Goal: Information Seeking & Learning: Learn about a topic

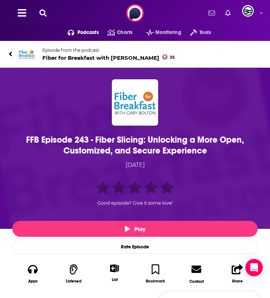
click at [58, 134] on div "FFB Episode 243 - Fiber Slicing: Unlocking a More Open, Customized, and Secure …" at bounding box center [135, 145] width 242 height 22
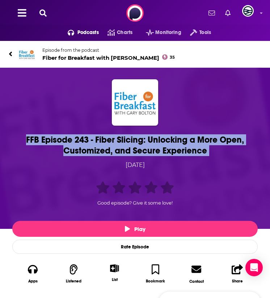
click at [58, 134] on div "FFB Episode 243 - Fiber Slicing: Unlocking a More Open, Customized, and Secure …" at bounding box center [135, 145] width 242 height 22
copy h1 "FFB Episode 243 - Fiber Slicing: Unlocking a More Open, Customized, and Secure …"
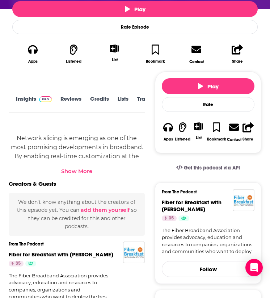
scroll to position [0, 19]
click at [133, 97] on link "Transcript" at bounding box center [132, 103] width 26 height 16
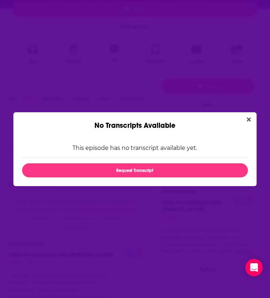
click at [247, 112] on div "No Transcripts Available" at bounding box center [134, 121] width 243 height 18
click at [247, 115] on button "Close" at bounding box center [249, 119] width 10 height 9
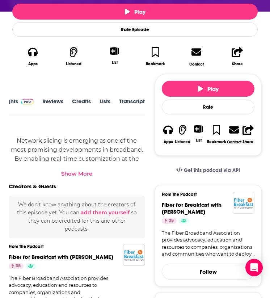
scroll to position [74, 0]
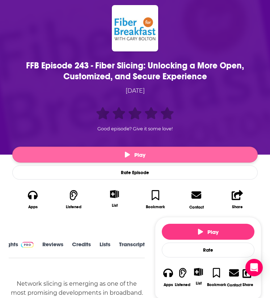
click at [115, 160] on button "Play" at bounding box center [134, 154] width 245 height 16
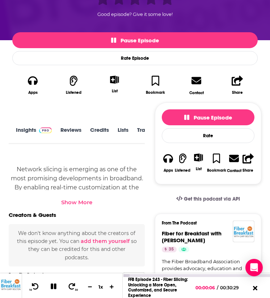
scroll to position [189, 0]
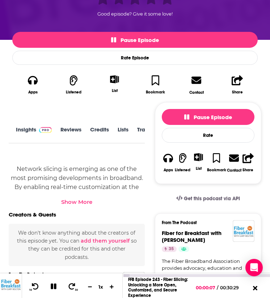
click at [31, 128] on link "Insights" at bounding box center [34, 134] width 36 height 16
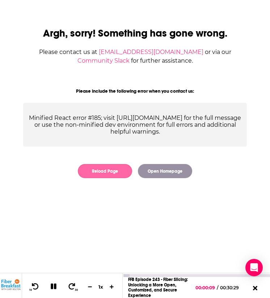
click at [127, 169] on button "Reload Page" at bounding box center [105, 171] width 54 height 14
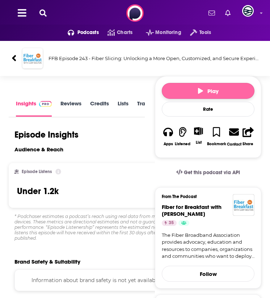
click at [205, 93] on span "Play" at bounding box center [208, 91] width 21 height 7
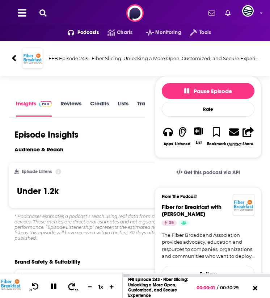
click at [73, 285] on icon at bounding box center [71, 285] width 9 height 7
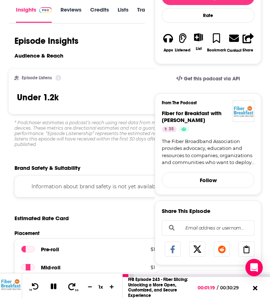
scroll to position [109, 0]
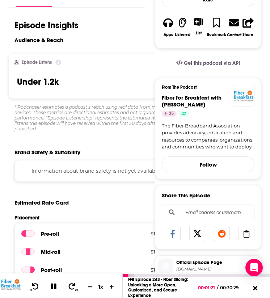
click at [165, 285] on link "FFB Episode 243 - Fiber Slicing: Unlocking a More Open, Customized, and Secure …" at bounding box center [158, 287] width 60 height 21
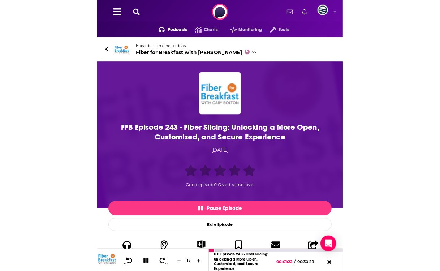
scroll to position [136, 0]
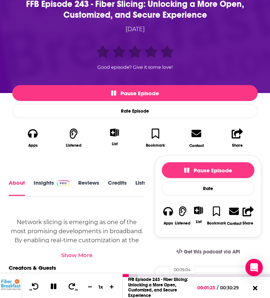
click at [158, 279] on link "FFB Episode 243 - Fiber Slicing: Unlocking a More Open, Customized, and Secure …" at bounding box center [158, 287] width 60 height 21
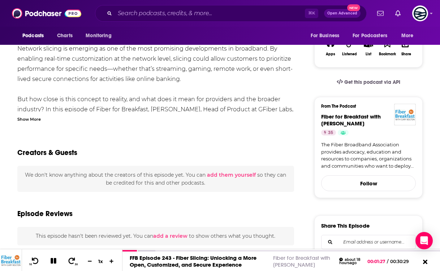
scroll to position [168, 0]
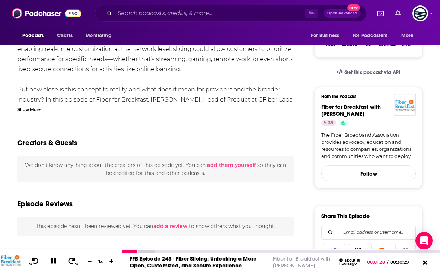
click at [65, 268] on div "10 30 1 x" at bounding box center [72, 260] width 101 height 22
click at [71, 265] on span at bounding box center [71, 261] width 9 height 9
click at [71, 264] on span at bounding box center [71, 261] width 9 height 9
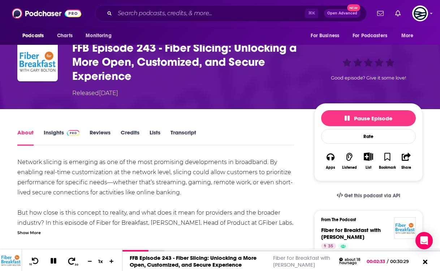
scroll to position [46, 0]
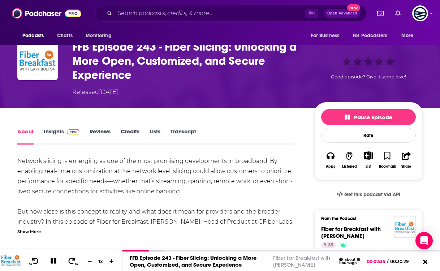
click at [38, 226] on div "Network slicing is emerging as one of the most promising developments in broadb…" at bounding box center [155, 195] width 277 height 78
click at [36, 229] on div "Show More" at bounding box center [29, 231] width 24 height 7
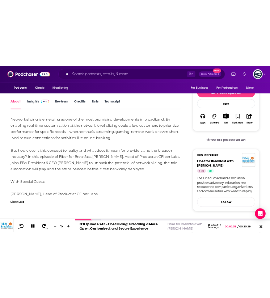
scroll to position [121, 0]
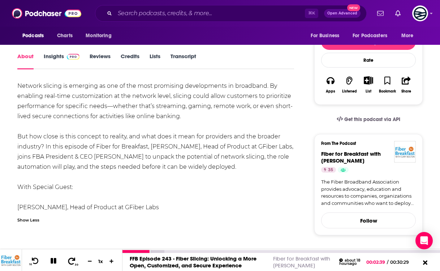
click at [72, 258] on icon at bounding box center [71, 260] width 9 height 7
click at [72, 258] on span at bounding box center [71, 261] width 9 height 9
click at [176, 252] on div at bounding box center [153, 251] width 60 height 3
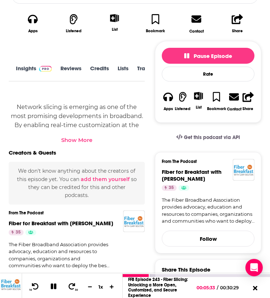
scroll to position [338, 0]
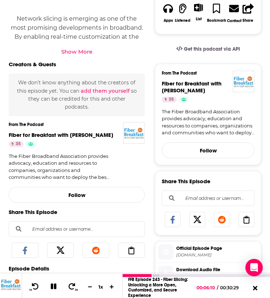
click at [56, 286] on icon at bounding box center [54, 286] width 6 height 6
click at [51, 285] on icon at bounding box center [53, 285] width 6 height 7
click at [51, 285] on icon at bounding box center [54, 286] width 6 height 6
click at [33, 283] on span at bounding box center [35, 286] width 9 height 9
click at [49, 283] on icon at bounding box center [53, 285] width 9 height 7
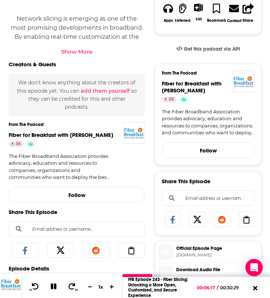
click at [51, 286] on icon at bounding box center [54, 286] width 6 height 6
click at [34, 285] on icon at bounding box center [35, 285] width 9 height 7
click at [50, 285] on icon at bounding box center [53, 285] width 9 height 7
click at [55, 290] on button at bounding box center [53, 286] width 13 height 9
click at [53, 285] on icon at bounding box center [53, 285] width 6 height 7
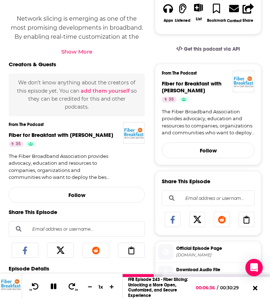
click at [50, 285] on icon at bounding box center [54, 286] width 8 height 7
click at [33, 285] on icon at bounding box center [35, 285] width 7 height 7
click at [52, 286] on icon at bounding box center [53, 285] width 6 height 7
click at [34, 285] on icon at bounding box center [35, 285] width 9 height 7
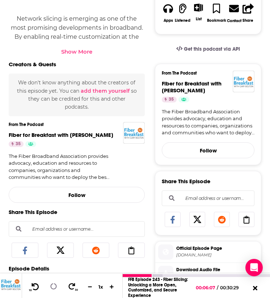
click at [34, 285] on icon at bounding box center [35, 285] width 9 height 7
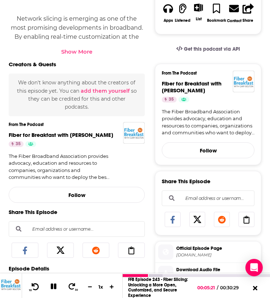
click at [34, 285] on icon at bounding box center [35, 285] width 9 height 7
click at [53, 283] on icon at bounding box center [53, 286] width 10 height 10
click at [53, 287] on icon at bounding box center [53, 285] width 6 height 7
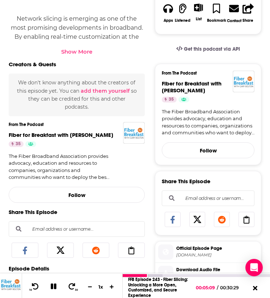
click at [52, 287] on icon at bounding box center [54, 286] width 6 height 6
click at [51, 285] on icon at bounding box center [53, 285] width 6 height 7
click at [34, 284] on icon at bounding box center [35, 285] width 9 height 7
click at [55, 288] on icon at bounding box center [54, 286] width 6 height 6
click at [32, 285] on icon at bounding box center [35, 285] width 7 height 7
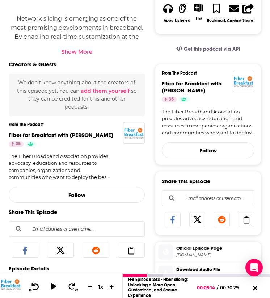
click at [32, 285] on icon at bounding box center [35, 285] width 7 height 7
click at [54, 286] on icon at bounding box center [53, 285] width 6 height 7
click at [36, 283] on icon at bounding box center [35, 285] width 9 height 7
click at [35, 285] on icon at bounding box center [35, 285] width 9 height 7
click at [52, 285] on icon at bounding box center [54, 286] width 6 height 6
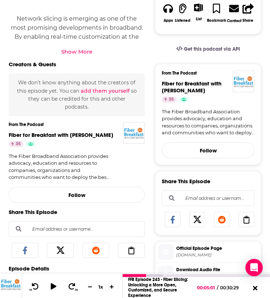
scroll to position [0, 0]
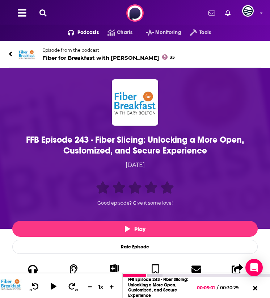
click at [20, 50] on img at bounding box center [26, 54] width 17 height 17
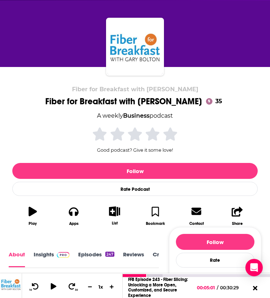
scroll to position [123, 0]
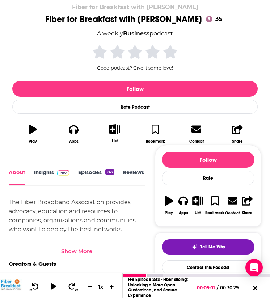
click at [56, 171] on span at bounding box center [62, 171] width 16 height 7
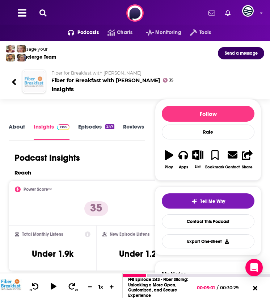
click at [37, 78] on img "Fiber for Breakfast with Gary Bolton" at bounding box center [34, 81] width 21 height 21
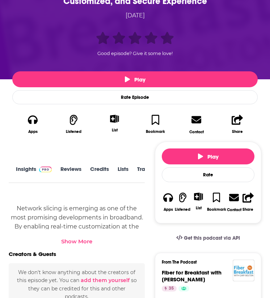
scroll to position [163, 0]
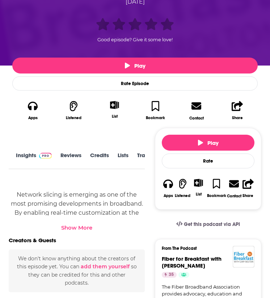
click at [43, 151] on span at bounding box center [45, 154] width 13 height 7
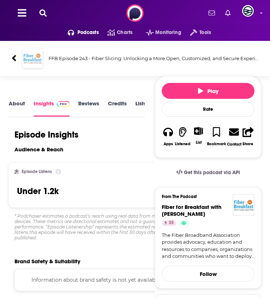
click at [35, 57] on img "FFB Episode 243 - Fiber Slicing: Unlocking a More Open, Customized, and Secure …" at bounding box center [32, 58] width 20 height 20
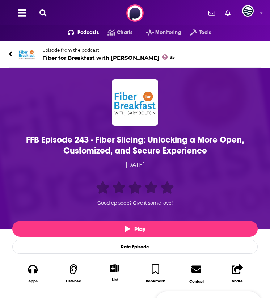
click at [23, 58] on img at bounding box center [26, 54] width 17 height 17
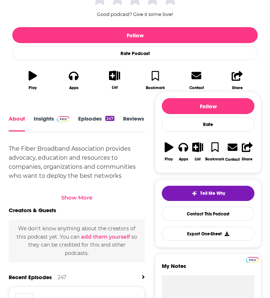
scroll to position [179, 0]
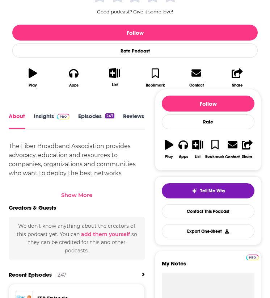
click at [51, 120] on link "Insights" at bounding box center [52, 121] width 36 height 16
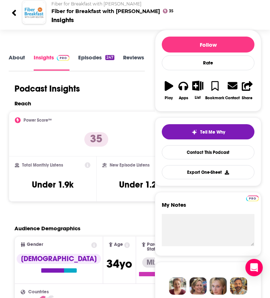
scroll to position [73, 0]
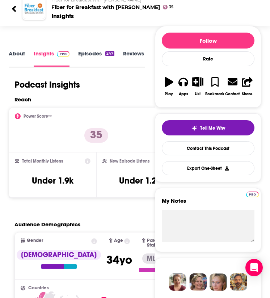
click at [21, 53] on link "About" at bounding box center [17, 58] width 16 height 16
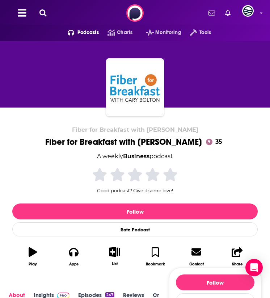
scroll to position [171, 0]
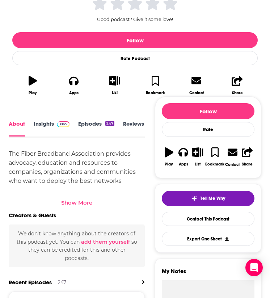
click at [77, 201] on div "Show More" at bounding box center [76, 202] width 31 height 7
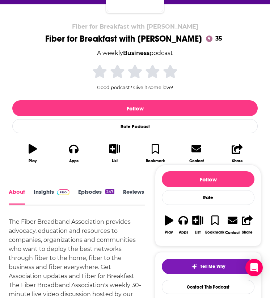
scroll to position [232, 0]
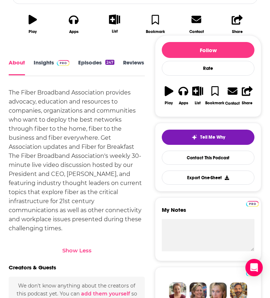
click at [45, 109] on div "The Fiber Broadband Association provides advocacy, education and resources to c…" at bounding box center [77, 160] width 136 height 145
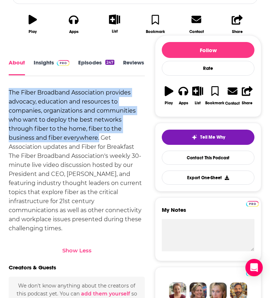
drag, startPoint x: 9, startPoint y: 90, endPoint x: 98, endPoint y: 139, distance: 101.5
click at [98, 139] on div "The Fiber Broadband Association provides advocacy, education and resources to c…" at bounding box center [77, 160] width 136 height 145
copy div "The Fiber Broadband Association provides advocacy, education and resources to c…"
